Goal: Information Seeking & Learning: Learn about a topic

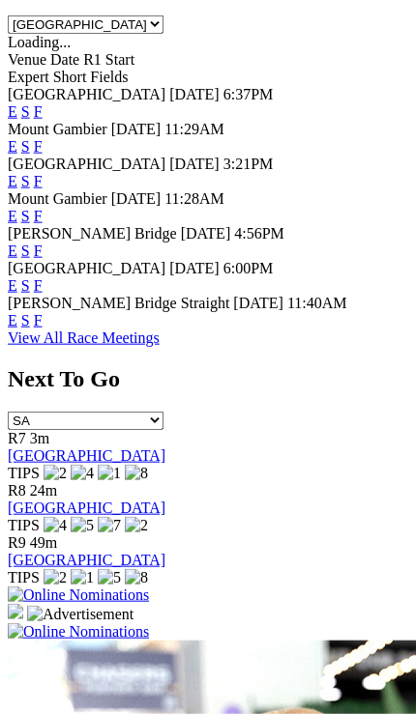
scroll to position [1152, 0]
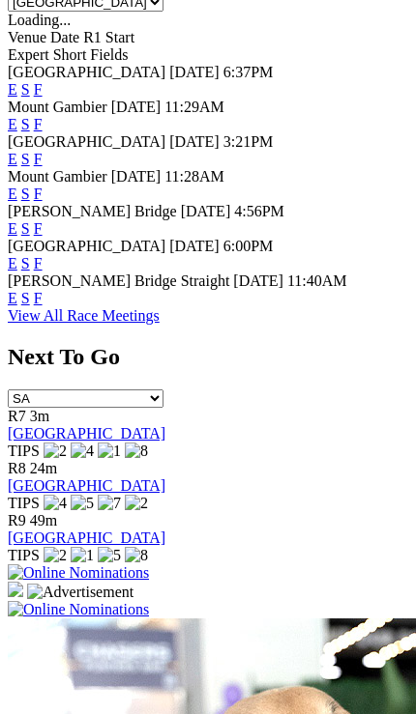
click at [113, 307] on link "View All Race Meetings" at bounding box center [84, 315] width 152 height 16
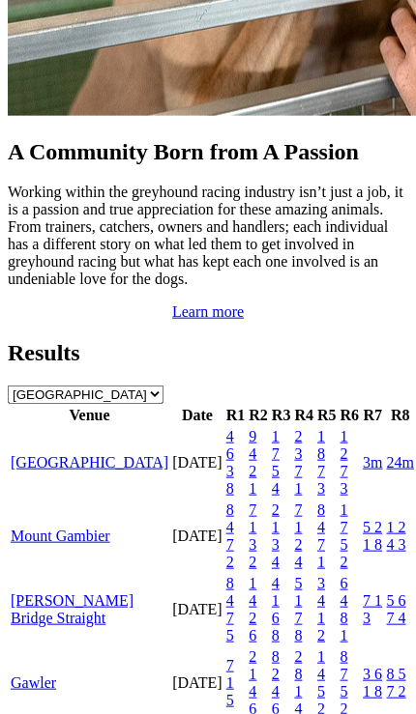
scroll to position [2184, 0]
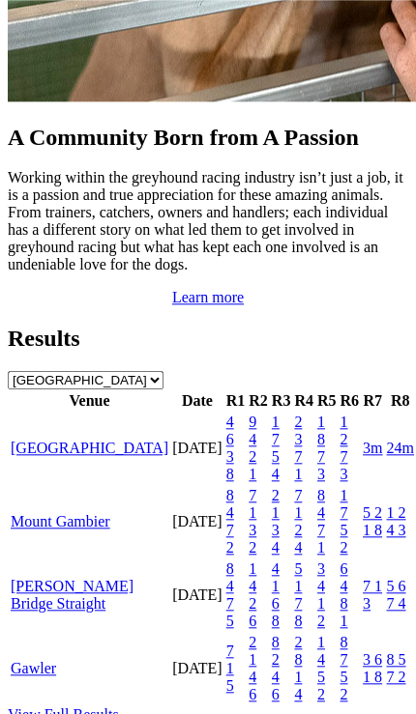
click at [223, 484] on td "21 Aug 25" at bounding box center [197, 449] width 52 height 72
click at [31, 456] on link "[GEOGRAPHIC_DATA]" at bounding box center [90, 448] width 158 height 16
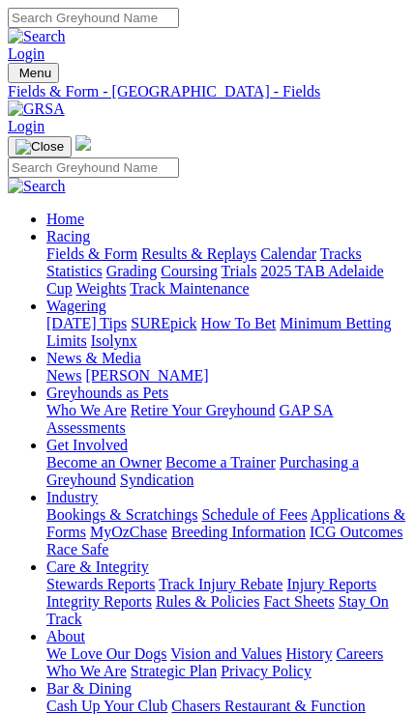
scroll to position [0, 241]
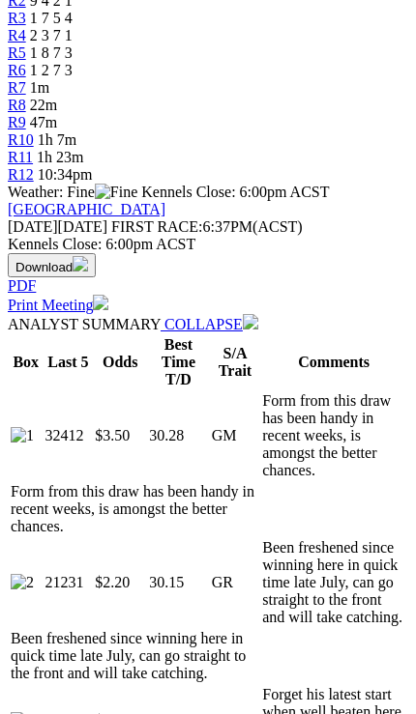
scroll to position [872, 0]
